Goal: Task Accomplishment & Management: Use online tool/utility

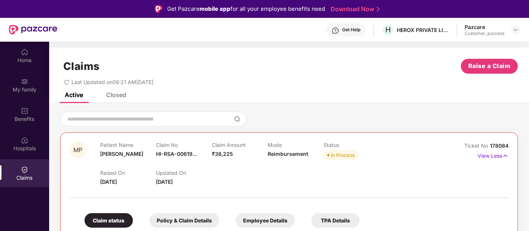
scroll to position [39, 0]
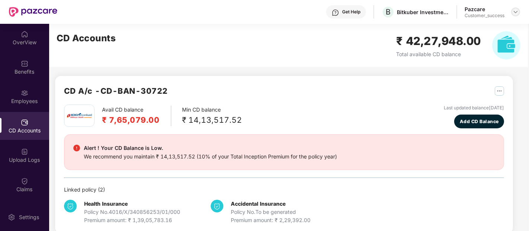
scroll to position [136, 0]
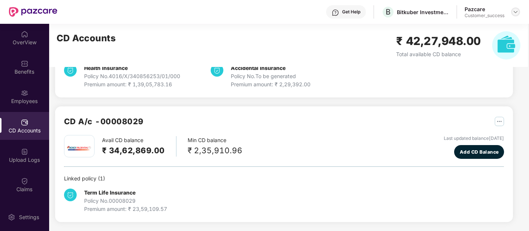
click at [518, 12] on img at bounding box center [516, 12] width 6 height 6
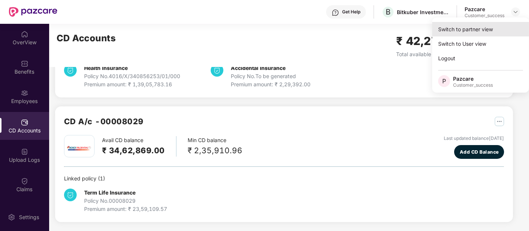
click at [486, 33] on div "Switch to partner view" at bounding box center [480, 29] width 97 height 15
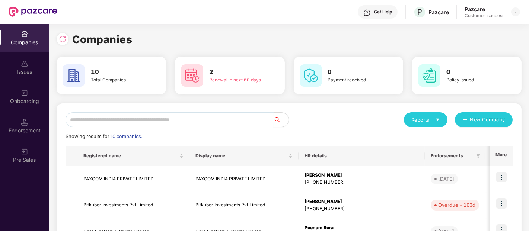
click at [189, 125] on input "text" at bounding box center [170, 119] width 208 height 15
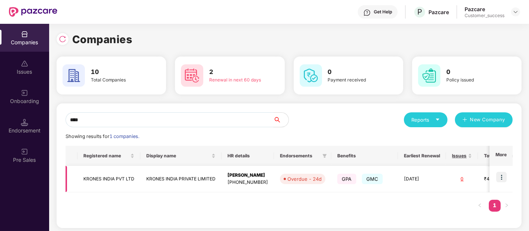
type input "****"
click at [497, 175] on img at bounding box center [501, 177] width 10 height 10
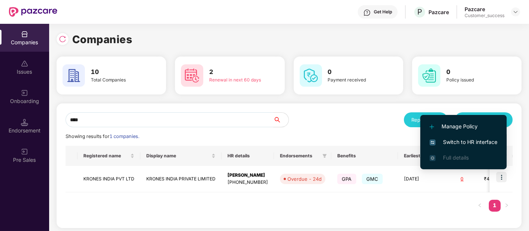
click at [454, 144] on span "Switch to HR interface" at bounding box center [464, 142] width 68 height 8
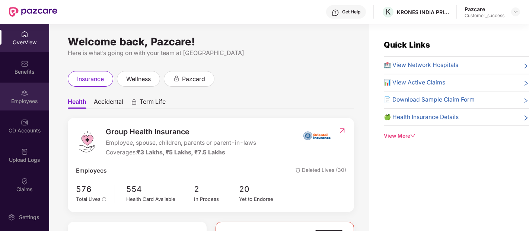
click at [32, 98] on div "Employees" at bounding box center [24, 101] width 49 height 7
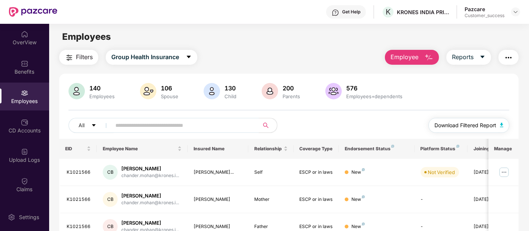
click at [487, 119] on button "Download Filtered Report" at bounding box center [469, 125] width 81 height 15
click at [234, 120] on input "text" at bounding box center [182, 125] width 134 height 11
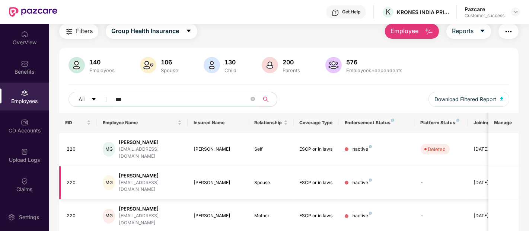
scroll to position [27, 0]
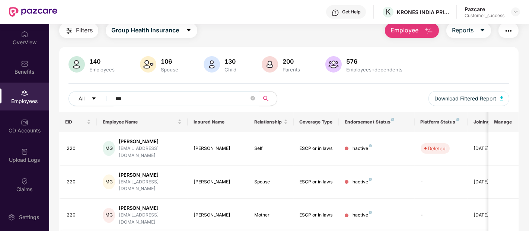
type input "***"
